Goal: Check status: Check status

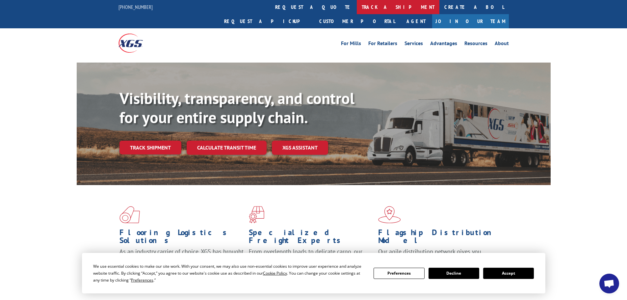
click at [357, 7] on link "track a shipment" at bounding box center [398, 7] width 83 height 14
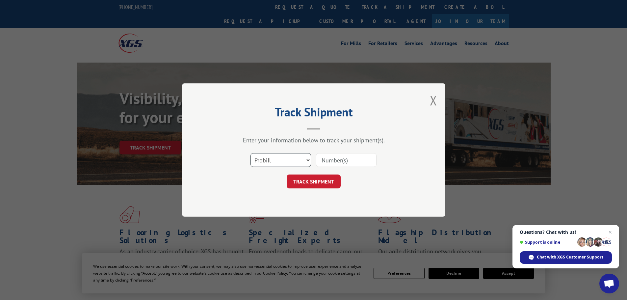
drag, startPoint x: 276, startPoint y: 156, endPoint x: 276, endPoint y: 162, distance: 5.6
click at [276, 156] on select "Select category... Probill BOL PO" at bounding box center [280, 160] width 61 height 14
select select "bol"
click at [250, 153] on select "Select category... Probill BOL PO" at bounding box center [280, 160] width 61 height 14
click at [331, 160] on input at bounding box center [346, 160] width 61 height 14
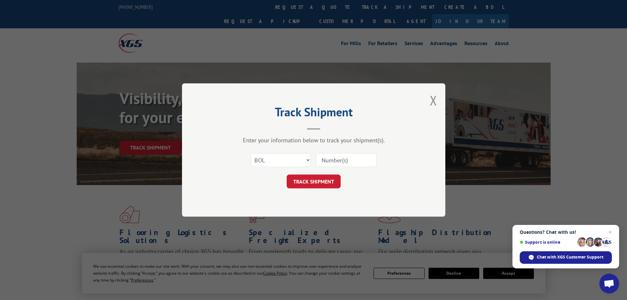
paste input "7079741"
type input "7079741"
click at [326, 182] on button "TRACK SHIPMENT" at bounding box center [314, 181] width 54 height 14
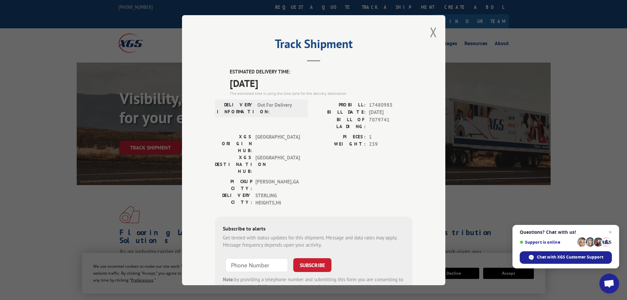
drag, startPoint x: 428, startPoint y: 31, endPoint x: 406, endPoint y: 23, distance: 23.5
click at [430, 31] on button "Close modal" at bounding box center [433, 31] width 7 height 17
